Goal: Contribute content: Contribute content

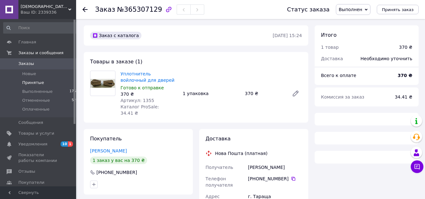
click at [37, 81] on span "Принятые" at bounding box center [33, 83] width 22 height 6
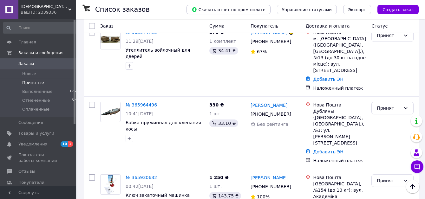
scroll to position [841, 0]
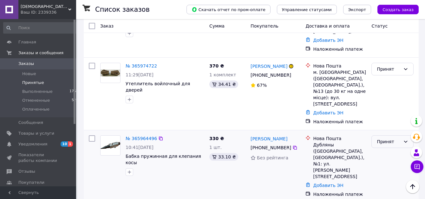
click at [393, 138] on div "Принят" at bounding box center [389, 141] width 24 height 7
click at [391, 68] on li "Выполнен" at bounding box center [393, 71] width 42 height 11
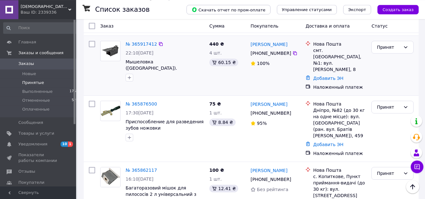
scroll to position [1082, 0]
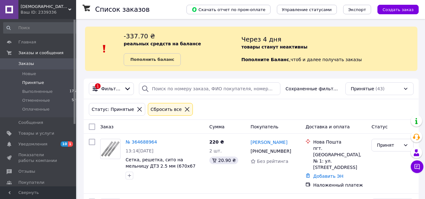
scroll to position [141, 0]
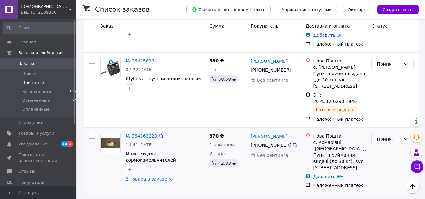
click at [396, 136] on div "Принят" at bounding box center [389, 139] width 24 height 7
click at [390, 138] on li "Выполнен" at bounding box center [393, 137] width 42 height 11
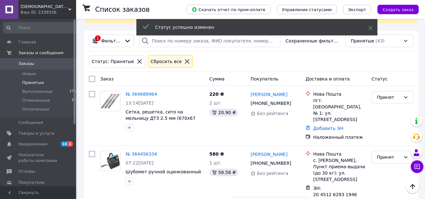
scroll to position [44, 0]
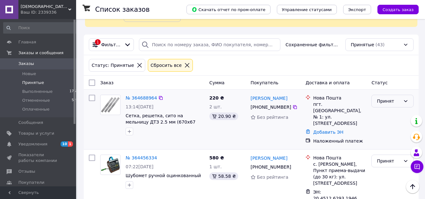
click at [386, 101] on div "Принят" at bounding box center [389, 101] width 24 height 7
click at [381, 113] on li "Выполнен" at bounding box center [393, 114] width 42 height 11
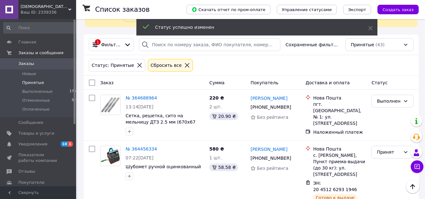
scroll to position [141, 0]
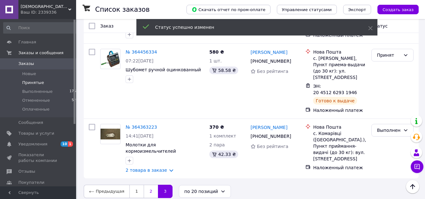
click at [148, 186] on link "2" at bounding box center [151, 191] width 14 height 13
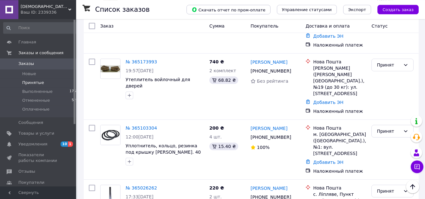
scroll to position [1052, 0]
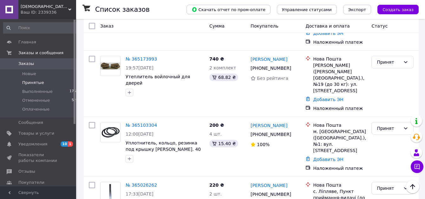
click at [387, 149] on li "Выполнен" at bounding box center [393, 150] width 42 height 11
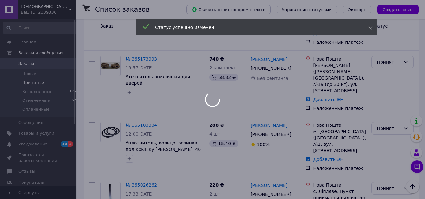
click at [386, 83] on div at bounding box center [212, 99] width 425 height 199
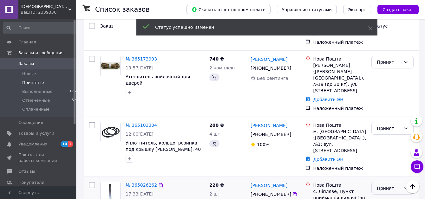
scroll to position [1049, 0]
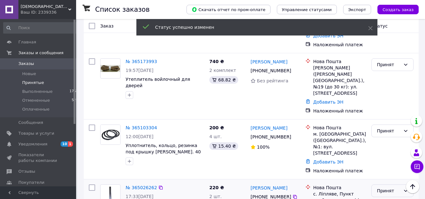
click at [386, 187] on div "Принят" at bounding box center [389, 190] width 24 height 7
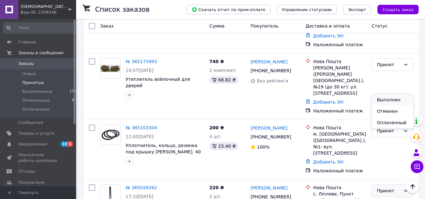
click at [383, 100] on li "Выполнен" at bounding box center [393, 99] width 42 height 11
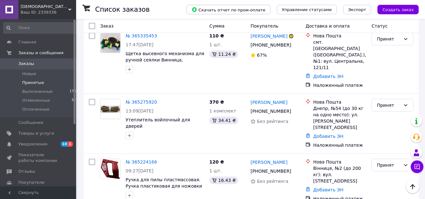
scroll to position [791, 0]
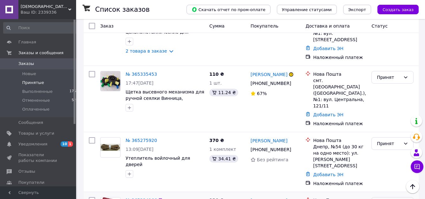
click at [386, 141] on li "Выполнен" at bounding box center [393, 140] width 42 height 11
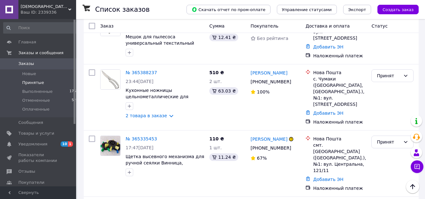
scroll to position [661, 0]
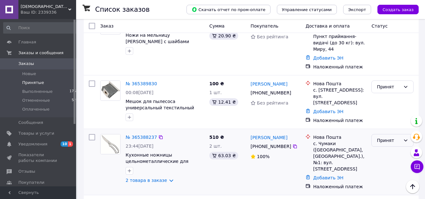
click at [393, 137] on div "Принят" at bounding box center [389, 140] width 24 height 7
click at [384, 98] on li "Выполнен" at bounding box center [393, 95] width 42 height 11
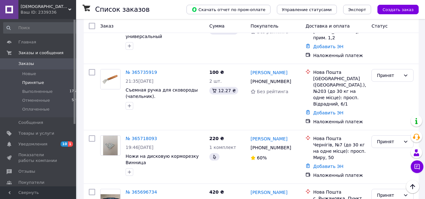
scroll to position [144, 0]
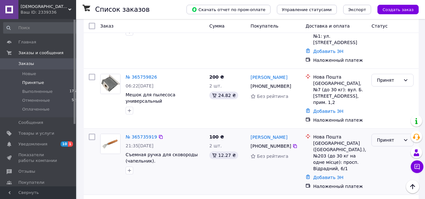
click at [386, 137] on div "Принят" at bounding box center [389, 140] width 24 height 7
click at [387, 133] on li "Выполнен" at bounding box center [393, 134] width 42 height 11
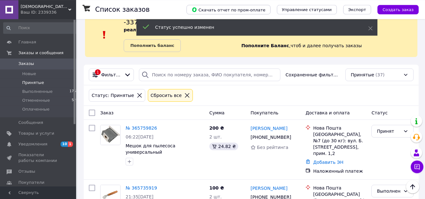
scroll to position [13, 0]
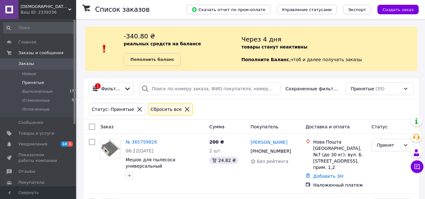
click at [36, 84] on span "Принятые" at bounding box center [33, 83] width 22 height 6
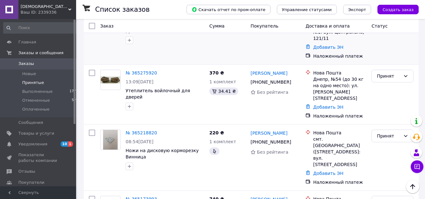
scroll to position [789, 0]
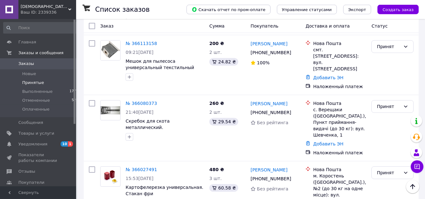
scroll to position [679, 0]
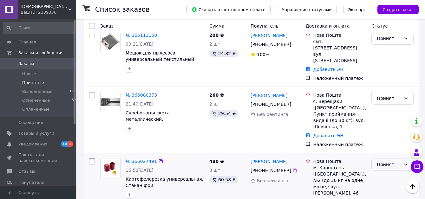
click at [380, 161] on div "Принят" at bounding box center [389, 164] width 24 height 7
click at [384, 108] on li "Выполнен" at bounding box center [393, 107] width 42 height 11
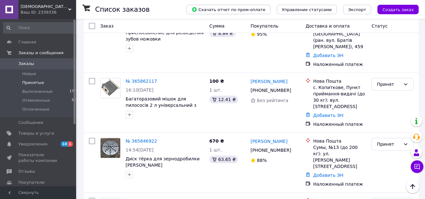
scroll to position [1095, 0]
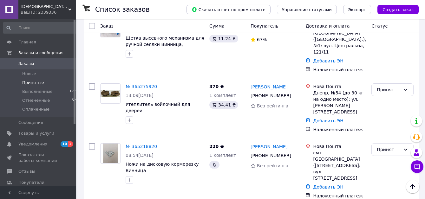
scroll to position [614, 0]
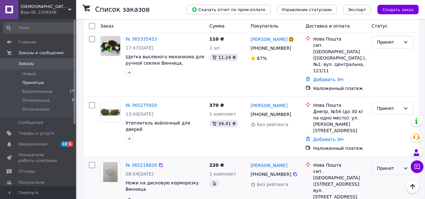
click at [390, 165] on div "Принят" at bounding box center [389, 168] width 24 height 7
click at [386, 135] on li "Выполнен" at bounding box center [393, 136] width 42 height 11
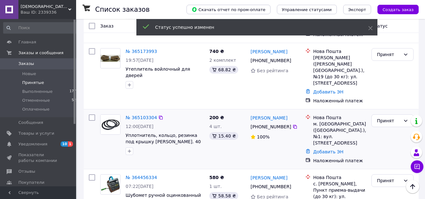
scroll to position [786, 0]
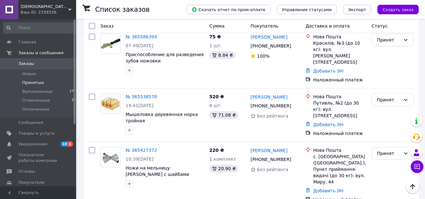
scroll to position [132, 0]
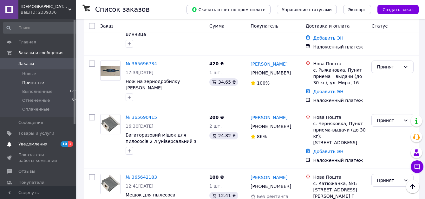
click at [25, 146] on span "Уведомления" at bounding box center [32, 144] width 29 height 6
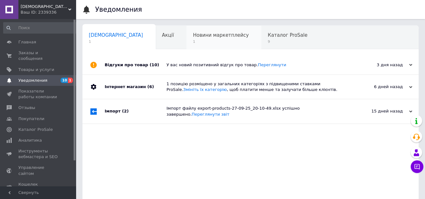
click at [193, 41] on span "1" at bounding box center [221, 41] width 56 height 5
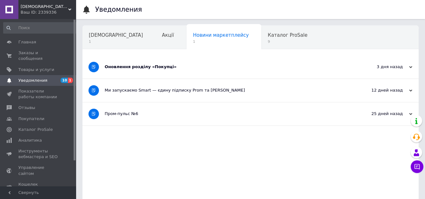
click at [159, 68] on div "Оновлення розділу «Покупці»" at bounding box center [227, 67] width 244 height 6
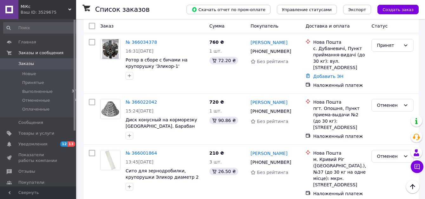
scroll to position [905, 0]
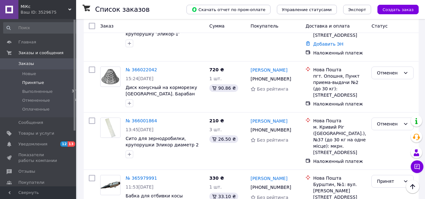
click at [39, 83] on span "Принятые" at bounding box center [33, 83] width 22 height 6
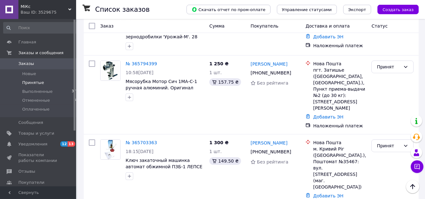
scroll to position [1035, 0]
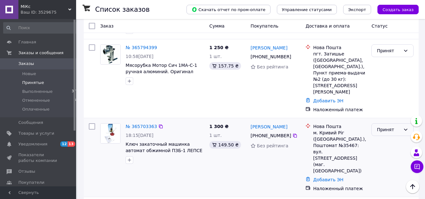
click at [397, 126] on div "Принят" at bounding box center [389, 129] width 24 height 7
click at [392, 76] on li "Выполнен" at bounding box center [393, 74] width 42 height 11
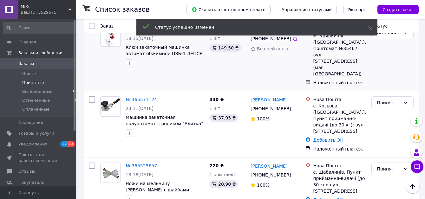
scroll to position [1200, 0]
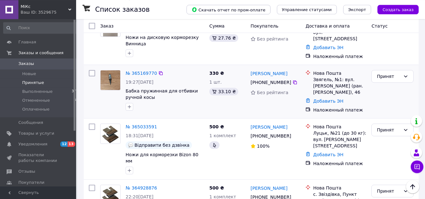
scroll to position [291, 0]
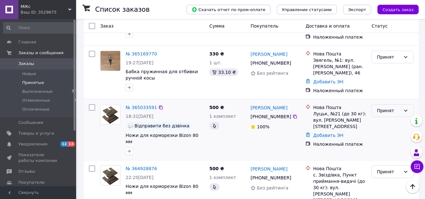
click at [385, 109] on div "Принят" at bounding box center [389, 110] width 24 height 7
click at [380, 121] on li "Выполнен" at bounding box center [393, 121] width 42 height 11
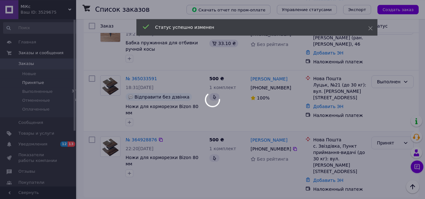
scroll to position [323, 0]
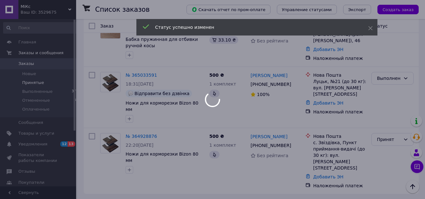
click at [385, 131] on div at bounding box center [212, 99] width 425 height 199
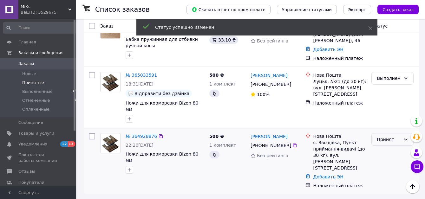
click at [385, 136] on div "Принят" at bounding box center [389, 139] width 24 height 7
click at [386, 144] on li "Выполнен" at bounding box center [393, 144] width 42 height 11
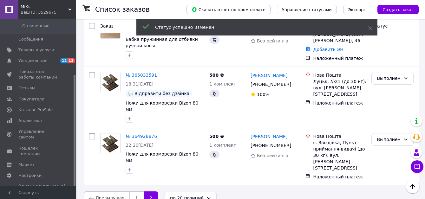
scroll to position [315, 0]
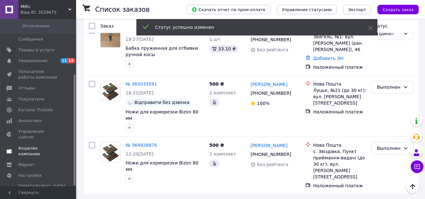
click at [33, 146] on span "Кошелек компании" at bounding box center [38, 151] width 40 height 11
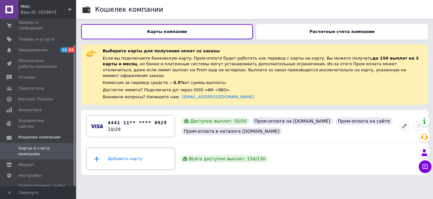
click at [152, 153] on div "Добавить карту" at bounding box center [130, 158] width 81 height 19
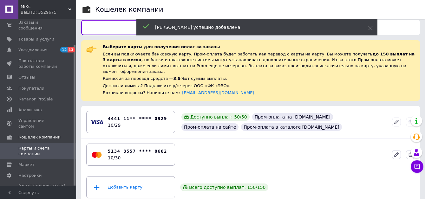
scroll to position [8, 0]
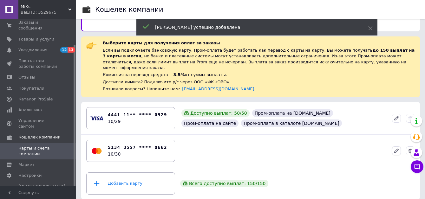
click at [396, 149] on icon at bounding box center [396, 151] width 4 height 4
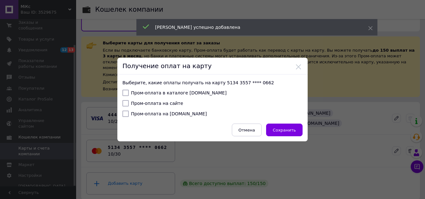
click at [122, 93] on input "Пром-оплата в каталоге [DOMAIN_NAME]" at bounding box center [125, 93] width 6 height 6
checkbox input "true"
click at [122, 104] on input "Пром-оплата на сайте" at bounding box center [125, 103] width 6 height 6
checkbox input "true"
click at [122, 115] on input "Пром-оплата на [DOMAIN_NAME]" at bounding box center [125, 114] width 6 height 6
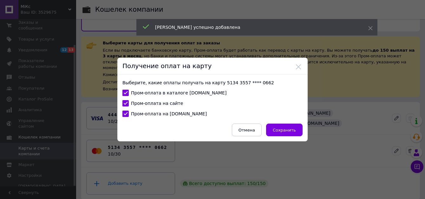
checkbox input "true"
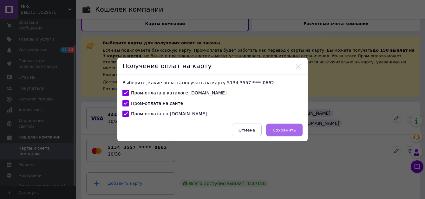
click at [278, 128] on span "Сохранить" at bounding box center [284, 130] width 23 height 5
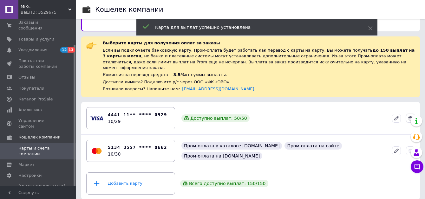
click at [409, 116] on icon at bounding box center [410, 118] width 4 height 4
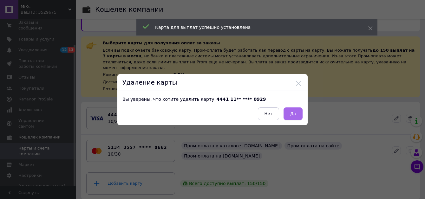
click at [290, 111] on span "Да" at bounding box center [293, 113] width 6 height 5
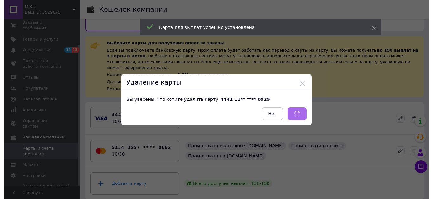
scroll to position [0, 0]
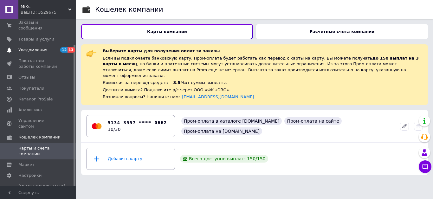
click at [23, 47] on span "Уведомления" at bounding box center [32, 50] width 29 height 6
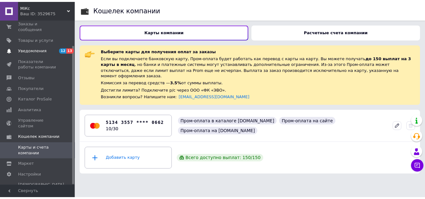
scroll to position [14, 0]
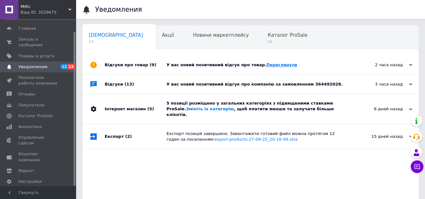
click at [266, 67] on link "Переглянути" at bounding box center [281, 64] width 31 height 5
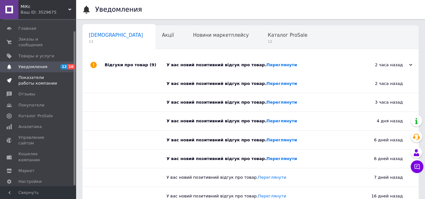
scroll to position [0, 0]
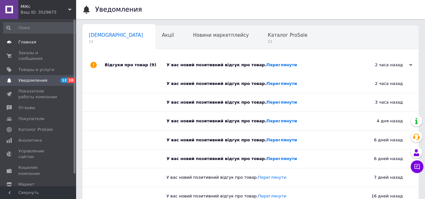
click at [33, 44] on span "Главная" at bounding box center [27, 42] width 18 height 6
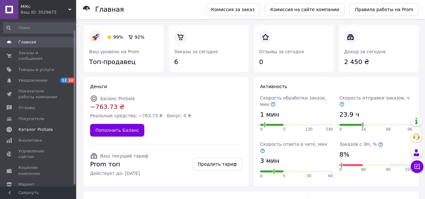
scroll to position [14, 0]
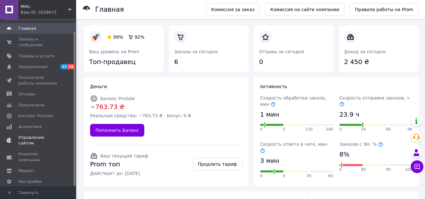
click at [37, 135] on span "Управление сайтом" at bounding box center [38, 140] width 40 height 11
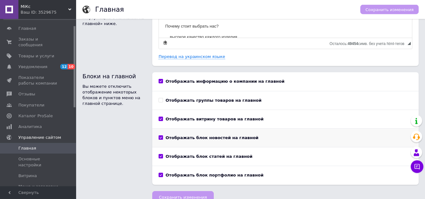
scroll to position [67, 0]
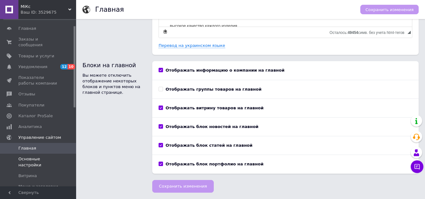
click at [37, 156] on span "Основные настройки" at bounding box center [38, 161] width 40 height 11
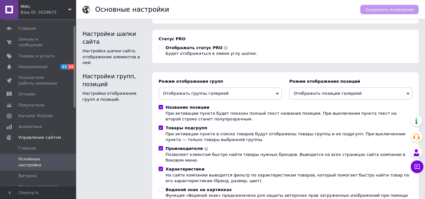
scroll to position [183, 0]
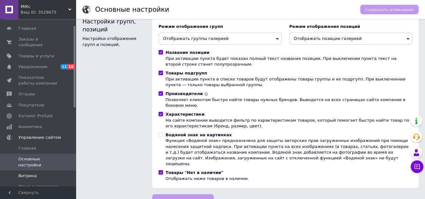
click at [27, 173] on span "Витрина" at bounding box center [27, 176] width 18 height 6
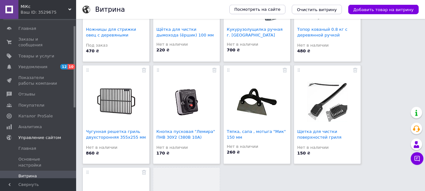
scroll to position [390, 0]
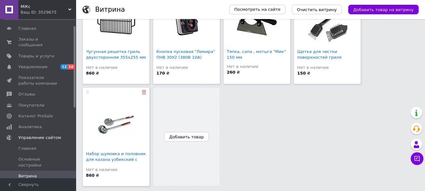
click at [144, 92] on use at bounding box center [144, 92] width 4 height 4
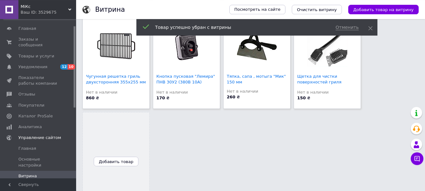
scroll to position [293, 0]
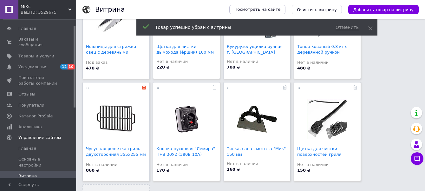
click at [146, 87] on use at bounding box center [144, 87] width 4 height 4
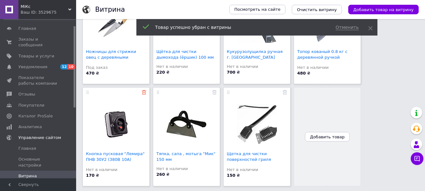
click at [145, 92] on icon at bounding box center [144, 92] width 4 height 4
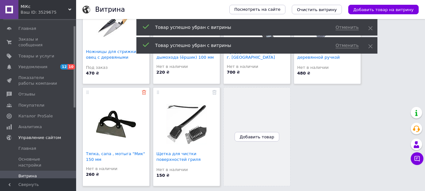
click at [143, 93] on use at bounding box center [144, 92] width 4 height 4
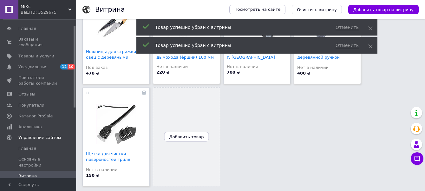
click at [143, 93] on use at bounding box center [144, 92] width 4 height 4
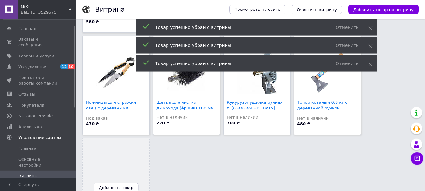
scroll to position [191, 0]
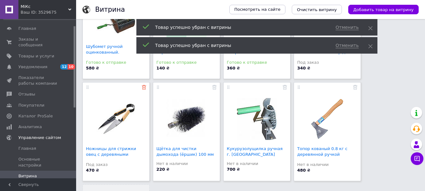
click at [143, 87] on use at bounding box center [144, 87] width 4 height 4
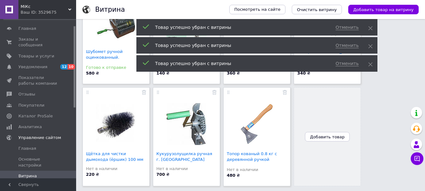
scroll to position [185, 0]
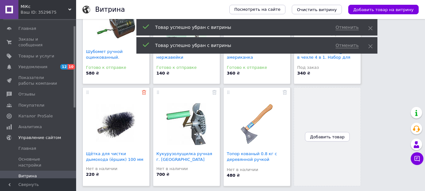
click at [143, 92] on use at bounding box center [144, 92] width 4 height 4
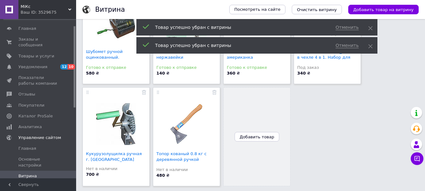
click at [143, 92] on use at bounding box center [144, 92] width 4 height 4
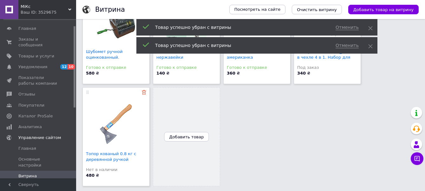
click at [143, 93] on icon at bounding box center [144, 92] width 4 height 4
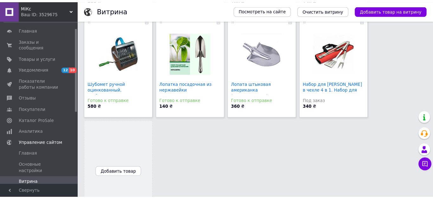
scroll to position [162, 0]
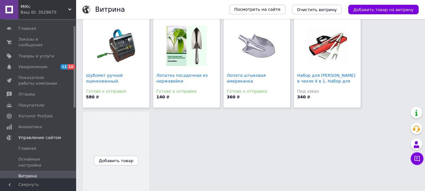
click at [115, 161] on span "Добавить товар" at bounding box center [116, 160] width 35 height 5
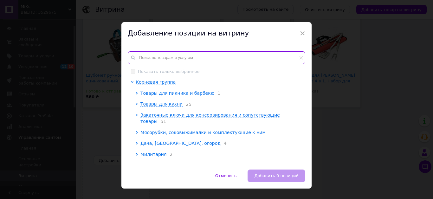
click at [166, 59] on input "text" at bounding box center [217, 57] width 178 height 13
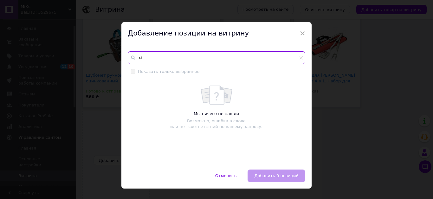
type input "c"
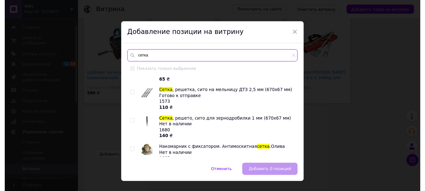
scroll to position [181, 0]
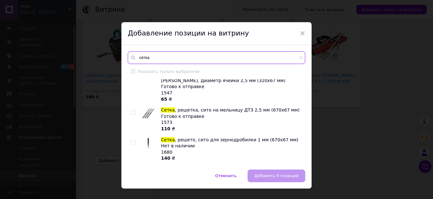
type input "сетка"
click at [131, 113] on input "checkbox" at bounding box center [133, 113] width 4 height 4
checkbox input "true"
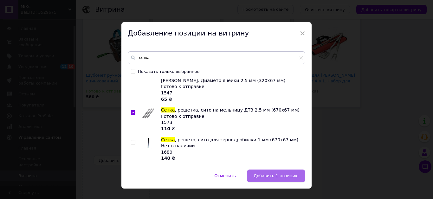
click at [276, 176] on span "Добавить 1 позицию" at bounding box center [276, 175] width 45 height 5
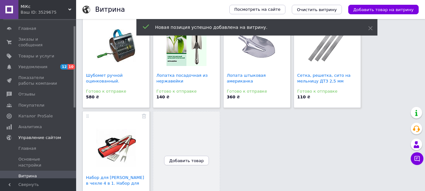
click at [187, 159] on span "Добавить товар" at bounding box center [186, 160] width 35 height 5
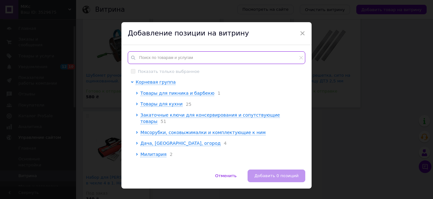
click at [159, 57] on input "text" at bounding box center [217, 57] width 178 height 13
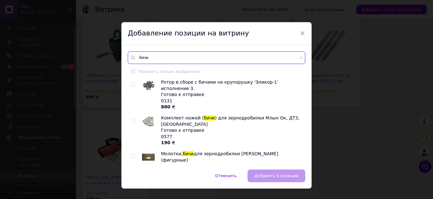
type input "бичи"
click at [131, 119] on input "checkbox" at bounding box center [133, 121] width 4 height 4
checkbox input "true"
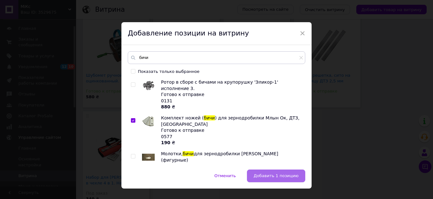
click at [260, 177] on span "Добавить 1 позицию" at bounding box center [276, 175] width 45 height 5
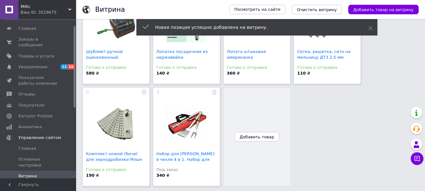
click at [253, 137] on span "Добавить товар" at bounding box center [257, 136] width 35 height 5
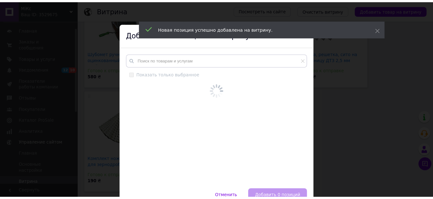
scroll to position [177, 0]
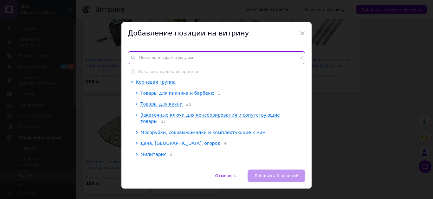
click at [163, 59] on input "text" at bounding box center [217, 57] width 178 height 13
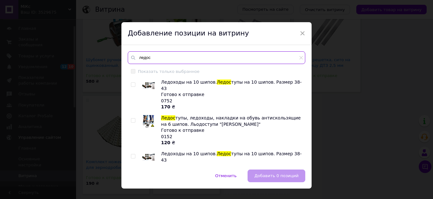
type input "ледос"
click at [131, 86] on input "checkbox" at bounding box center [133, 85] width 4 height 4
checkbox input "true"
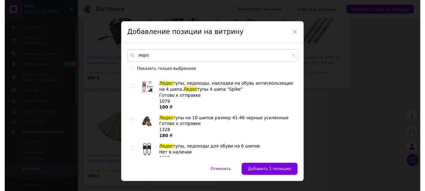
scroll to position [167, 0]
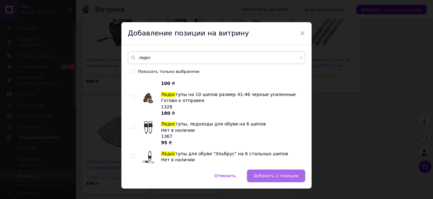
click at [267, 173] on button "Добавить 1 позицию" at bounding box center [276, 176] width 58 height 13
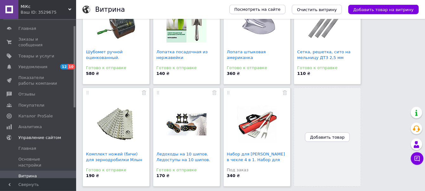
scroll to position [185, 0]
click at [324, 136] on span "Добавить товар" at bounding box center [327, 136] width 35 height 5
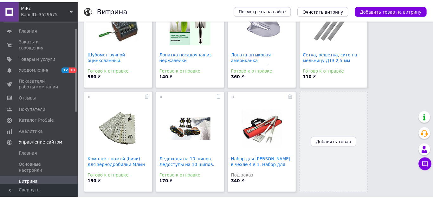
scroll to position [177, 0]
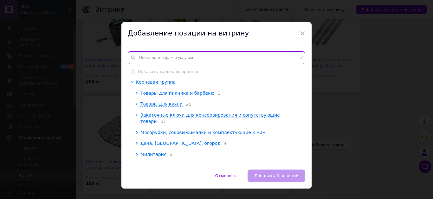
click at [153, 62] on input "text" at bounding box center [217, 57] width 178 height 13
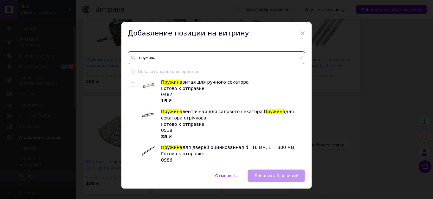
type input "пружина"
click at [131, 83] on input "checkbox" at bounding box center [133, 85] width 4 height 4
checkbox input "true"
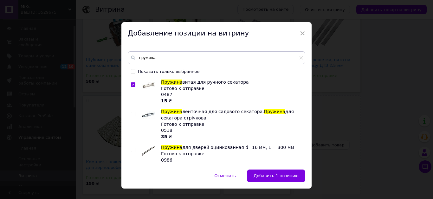
click at [131, 116] on input "checkbox" at bounding box center [133, 114] width 4 height 4
checkbox input "true"
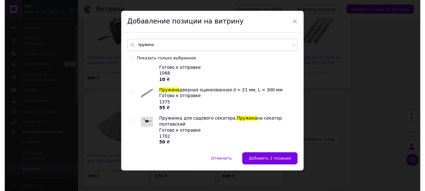
scroll to position [12, 0]
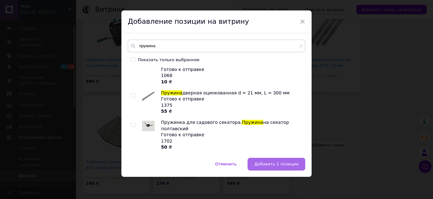
click at [267, 164] on span "Добавить 2 позиции" at bounding box center [276, 164] width 44 height 5
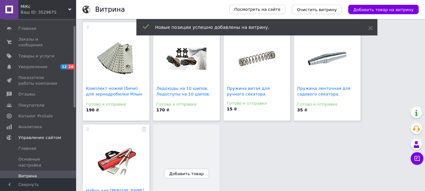
scroll to position [274, 0]
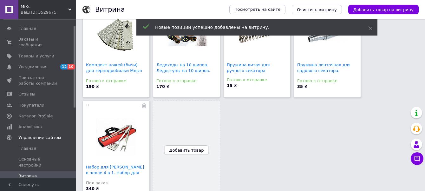
click at [181, 151] on span "Добавить товар" at bounding box center [186, 150] width 35 height 5
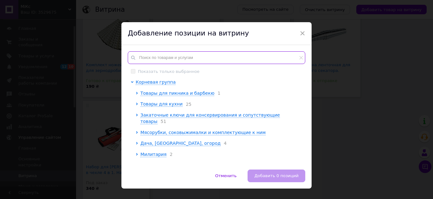
click at [150, 58] on input "text" at bounding box center [217, 57] width 178 height 13
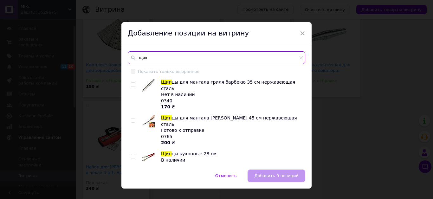
type input "щип"
click at [131, 119] on input "checkbox" at bounding box center [133, 121] width 4 height 4
checkbox input "true"
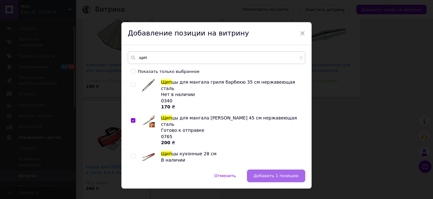
click at [265, 175] on span "Добавить 1 позицию" at bounding box center [276, 175] width 45 height 5
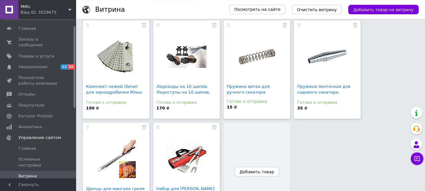
scroll to position [288, 0]
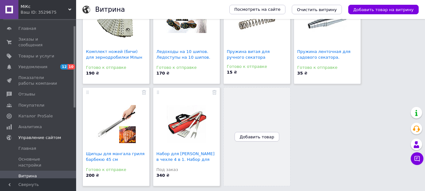
click at [255, 137] on span "Добавить товар" at bounding box center [257, 136] width 35 height 5
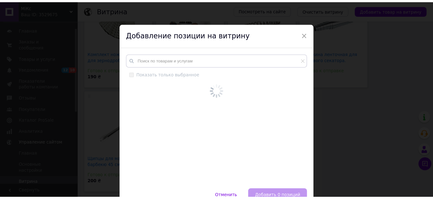
scroll to position [279, 0]
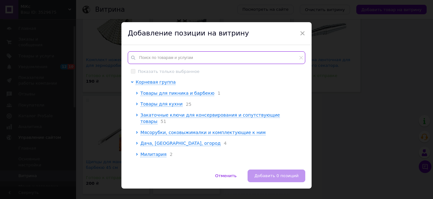
click at [176, 59] on input "text" at bounding box center [217, 57] width 178 height 13
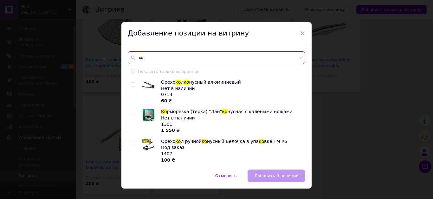
type input "к"
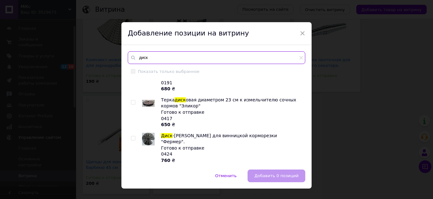
scroll to position [108, 0]
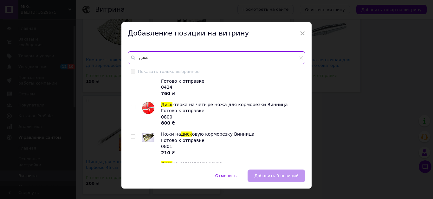
type input "диск"
click at [131, 105] on input "checkbox" at bounding box center [133, 107] width 4 height 4
checkbox input "true"
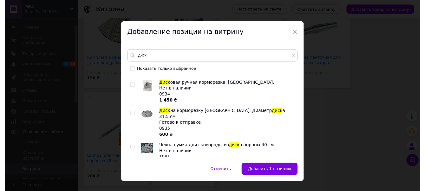
scroll to position [217, 0]
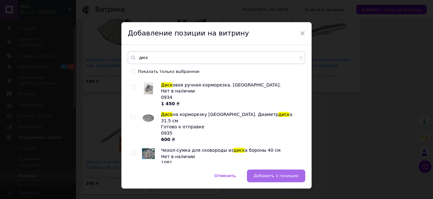
click at [272, 176] on span "Добавить 1 позицию" at bounding box center [276, 175] width 45 height 5
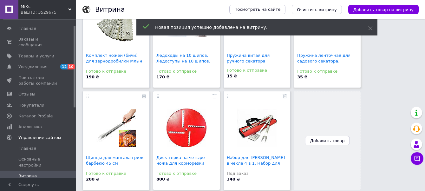
scroll to position [288, 0]
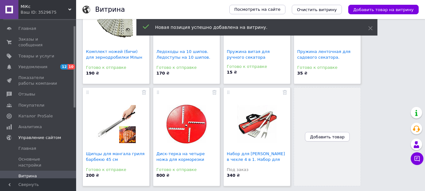
click at [323, 136] on span "Добавить товар" at bounding box center [327, 136] width 35 height 5
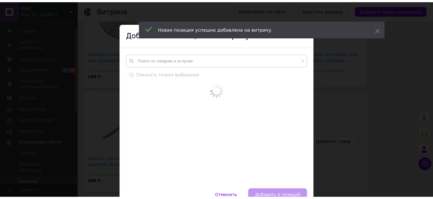
scroll to position [279, 0]
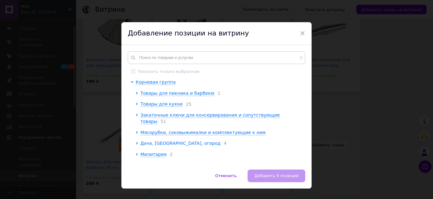
click at [149, 141] on span "Дача, [GEOGRAPHIC_DATA], огород" at bounding box center [180, 143] width 80 height 5
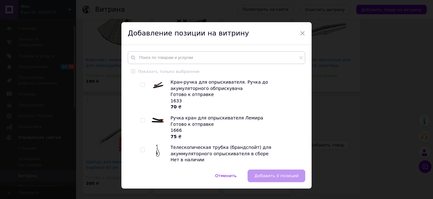
scroll to position [0, 0]
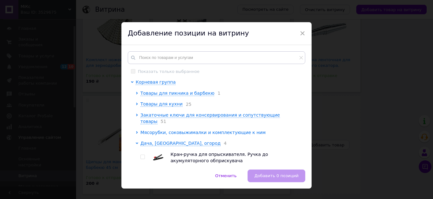
click at [151, 130] on span "Мясорубки, соковыжималки и комплектующие к ним" at bounding box center [202, 132] width 125 height 5
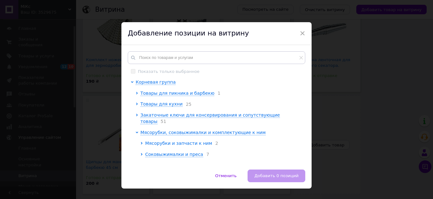
click at [152, 141] on span "Мясорубки и запчасти к ним" at bounding box center [178, 143] width 67 height 5
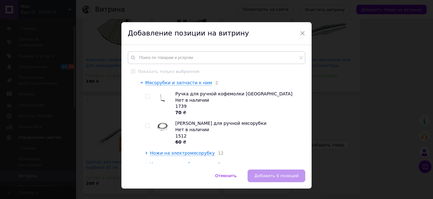
scroll to position [108, 0]
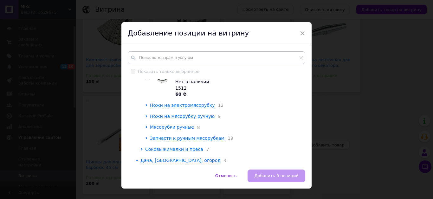
click at [168, 125] on span "Мясорубки ручные" at bounding box center [172, 127] width 44 height 5
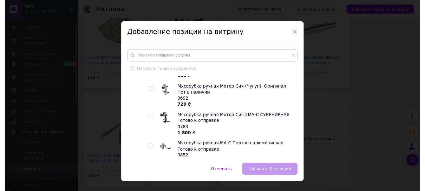
scroll to position [217, 0]
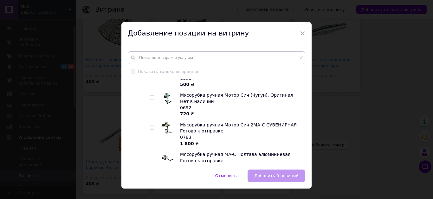
click at [150, 126] on input "checkbox" at bounding box center [152, 128] width 4 height 4
checkbox input "true"
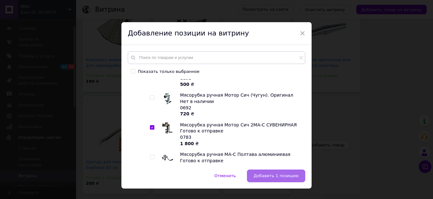
click at [265, 176] on span "Добавить 1 позицию" at bounding box center [276, 175] width 45 height 5
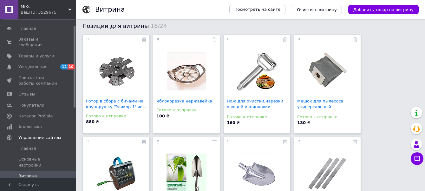
scroll to position [0, 0]
